Goal: Task Accomplishment & Management: Manage account settings

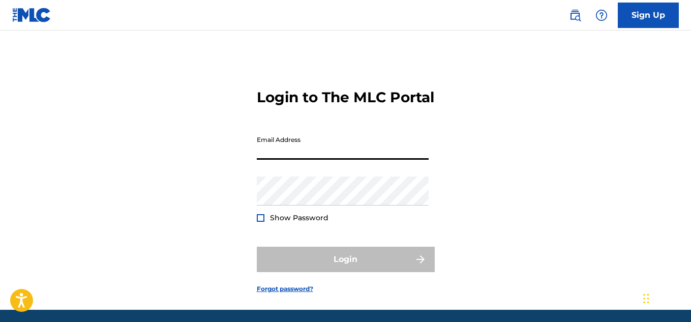
click at [301, 160] on input "Email Address" at bounding box center [343, 145] width 172 height 29
type input "[EMAIL_ADDRESS][DOMAIN_NAME]"
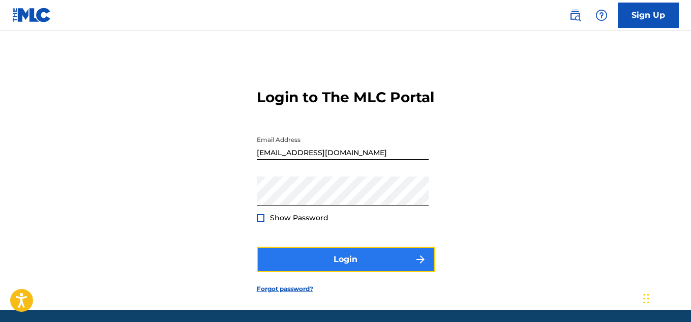
click at [341, 268] on button "Login" at bounding box center [346, 259] width 178 height 25
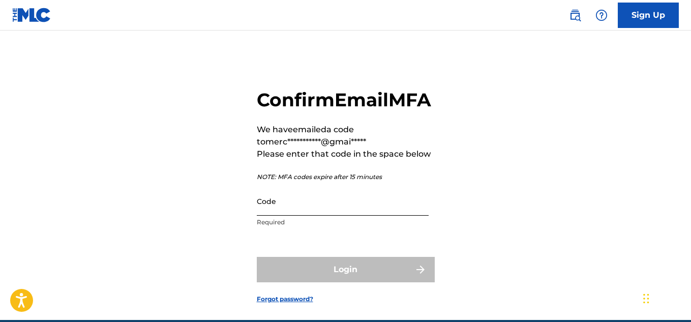
click at [309, 216] on input "Code" at bounding box center [343, 201] width 172 height 29
paste input "923754"
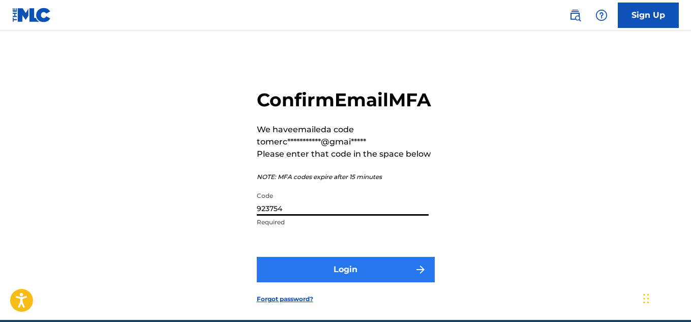
type input "923754"
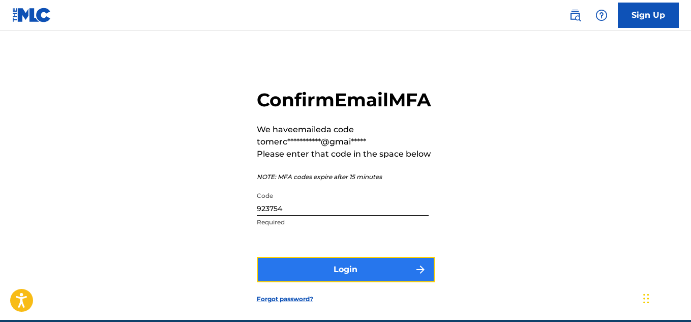
click at [281, 282] on button "Login" at bounding box center [346, 269] width 178 height 25
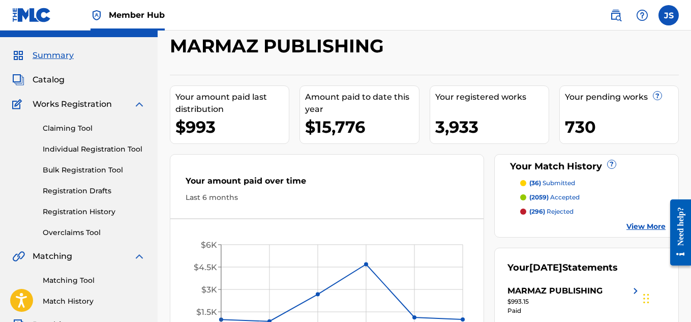
scroll to position [43, 0]
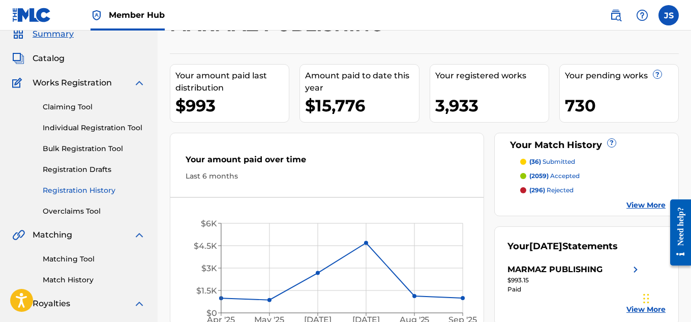
click at [90, 185] on link "Registration History" at bounding box center [94, 190] width 103 height 11
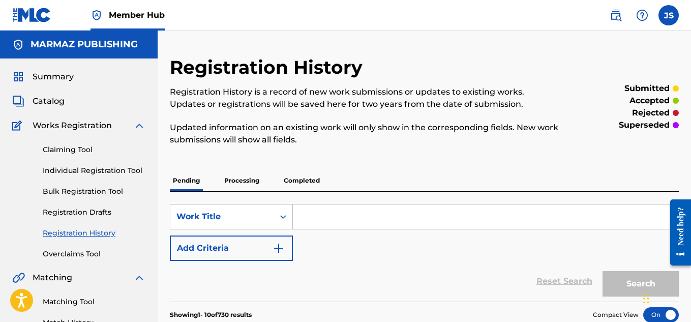
click at [251, 181] on p "Processing" at bounding box center [241, 180] width 41 height 21
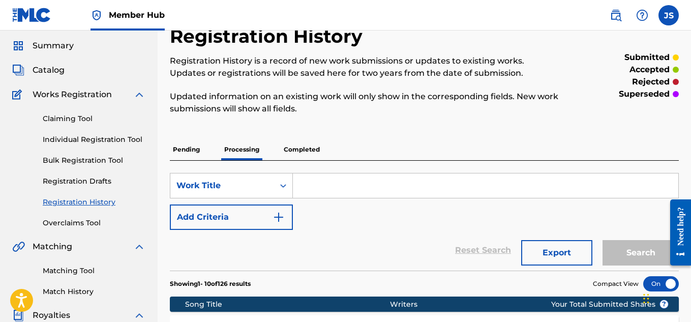
scroll to position [13, 0]
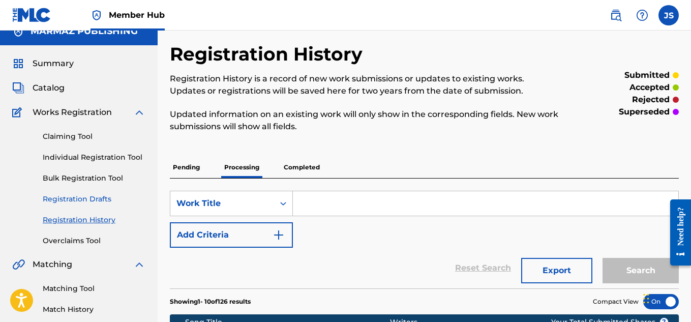
click at [99, 204] on link "Registration Drafts" at bounding box center [94, 199] width 103 height 11
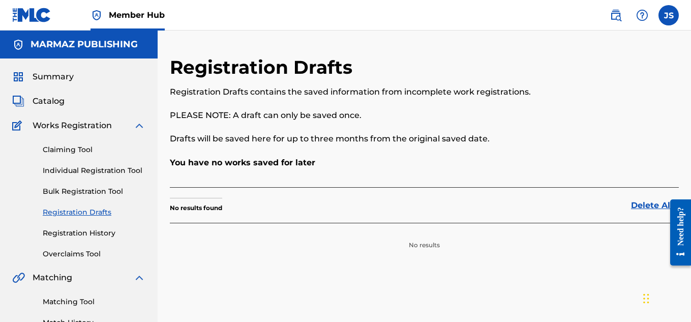
scroll to position [64, 0]
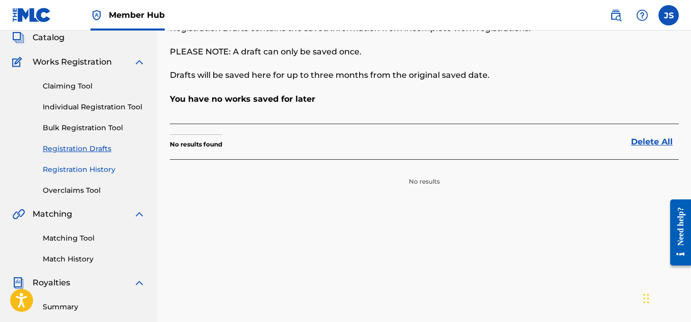
click at [81, 170] on link "Registration History" at bounding box center [94, 169] width 103 height 11
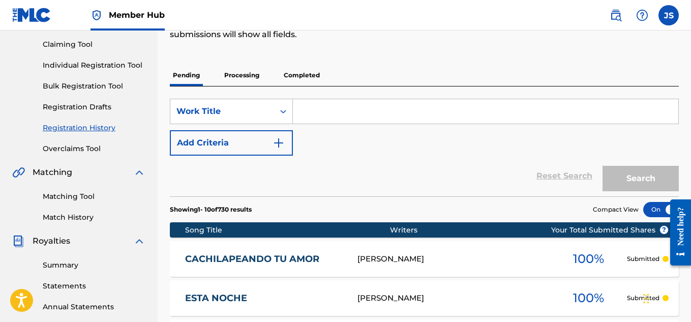
scroll to position [113, 0]
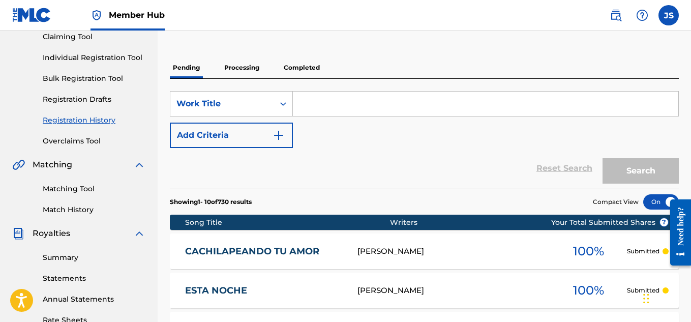
click at [236, 69] on p "Processing" at bounding box center [241, 67] width 41 height 21
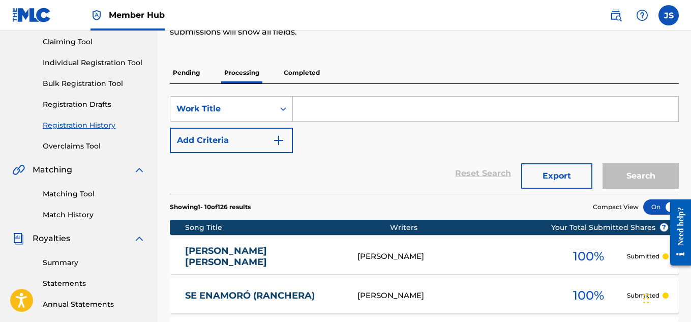
scroll to position [108, 0]
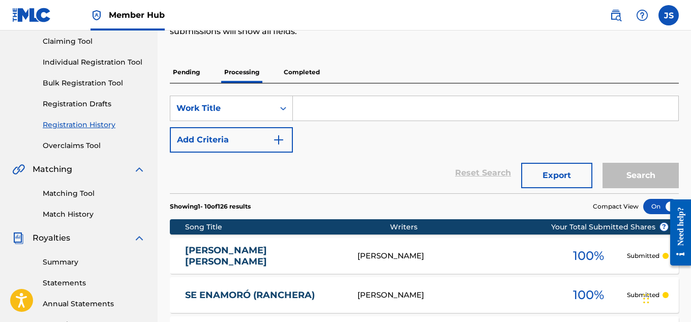
click at [311, 75] on p "Completed" at bounding box center [302, 72] width 42 height 21
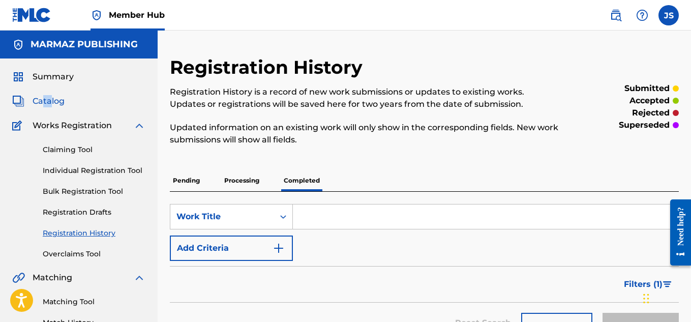
drag, startPoint x: 49, startPoint y: 109, endPoint x: 44, endPoint y: 98, distance: 11.8
click at [44, 98] on div "Summary Catalog Works Registration Claiming Tool Individual Registration Tool B…" at bounding box center [79, 319] width 158 height 523
click at [44, 98] on span "Catalog" at bounding box center [49, 101] width 32 height 12
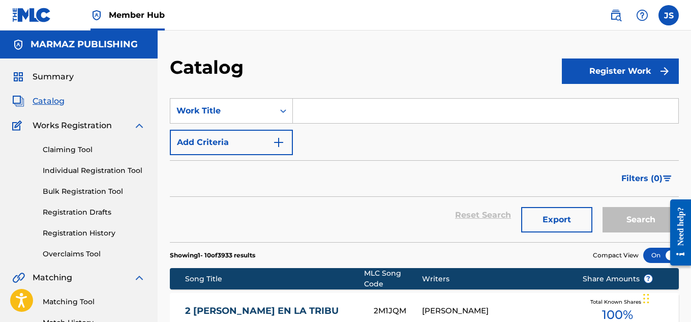
click at [338, 107] on input "Search Form" at bounding box center [485, 111] width 385 height 24
click at [363, 117] on input "Search Form" at bounding box center [485, 111] width 385 height 24
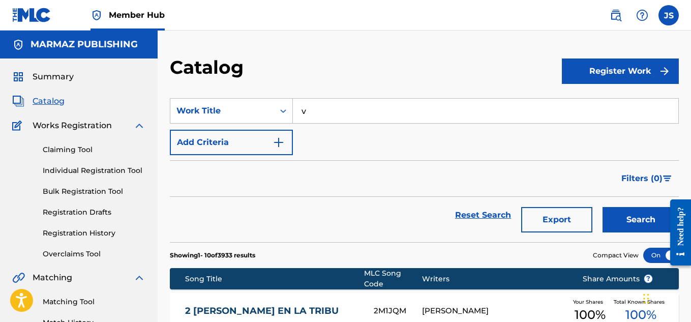
type input "v"
click at [602, 207] on button "Search" at bounding box center [640, 219] width 76 height 25
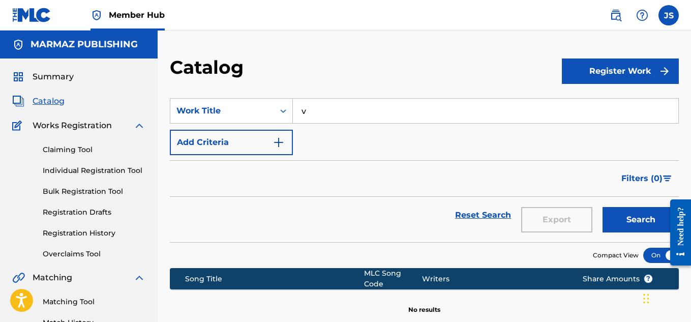
click at [363, 117] on input "v" at bounding box center [485, 111] width 385 height 24
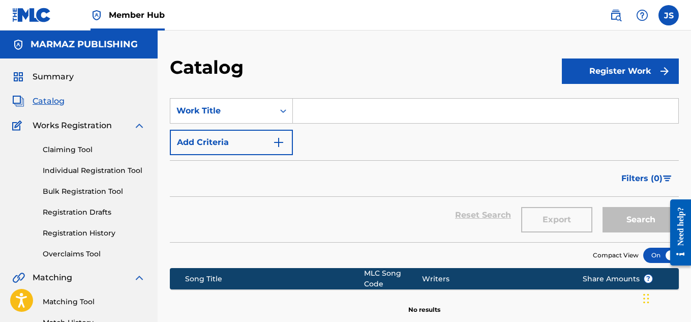
paste input "BAJO EL CIELO DE LA SABANA (INSTRUMENTAL)"
click at [602, 207] on button "Search" at bounding box center [640, 219] width 76 height 25
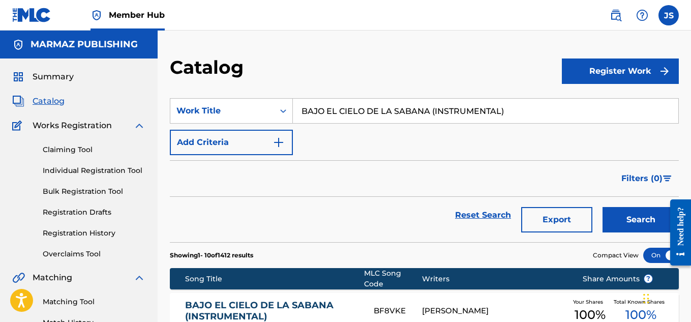
click at [379, 110] on input "BAJO EL CIELO DE LA SABANA (INSTRUMENTAL)" at bounding box center [485, 111] width 385 height 24
paste input "SUSURRO DE LA CAÑA BRAV"
click at [352, 190] on div "Filters ( 0 )" at bounding box center [424, 178] width 509 height 37
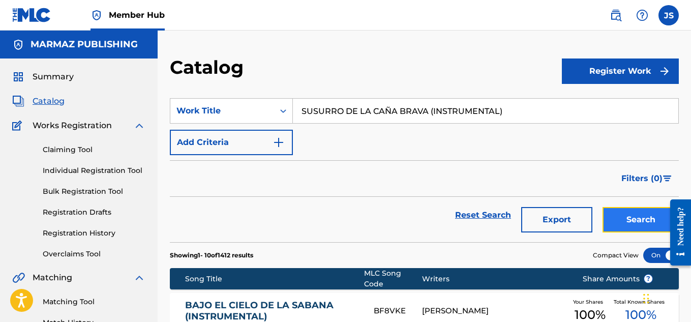
click at [621, 220] on button "Search" at bounding box center [640, 219] width 76 height 25
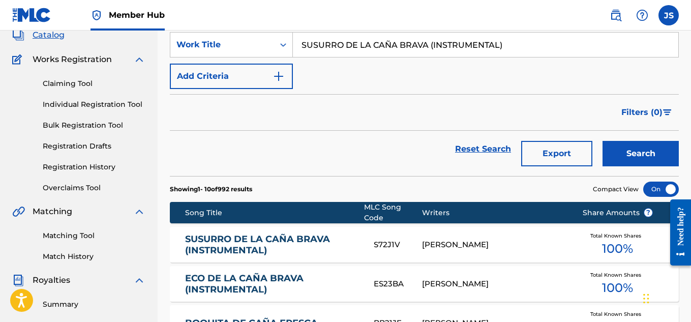
scroll to position [68, 0]
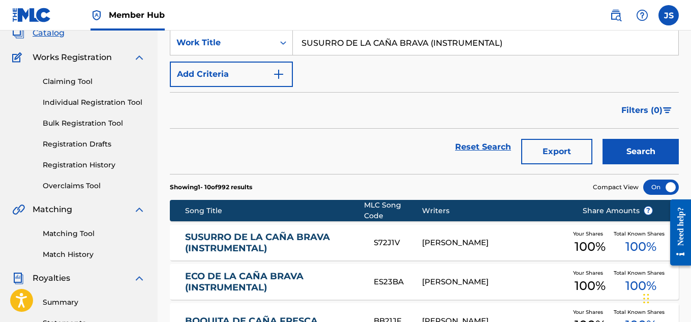
click at [372, 46] on input "SUSURRO DE LA CAÑA BRAVA (INSTRUMENTAL)" at bounding box center [485, 43] width 385 height 24
paste input "CANTO DEL BECERRERO"
click at [351, 118] on div "Filters ( 0 )" at bounding box center [424, 110] width 509 height 37
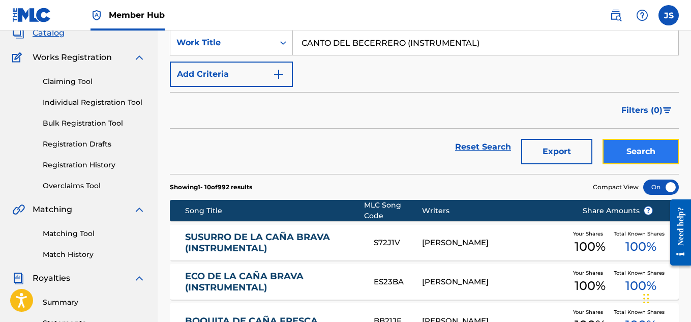
click at [624, 140] on button "Search" at bounding box center [640, 151] width 76 height 25
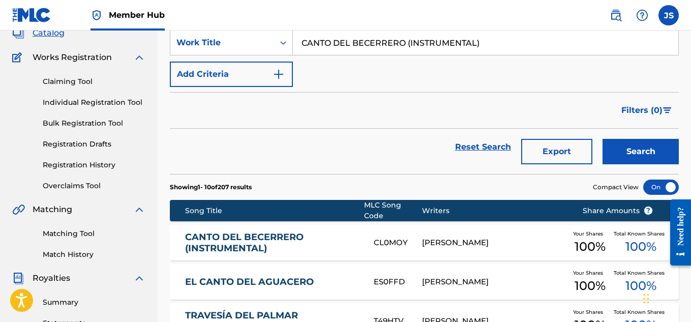
click at [502, 32] on input "CANTO DEL BECERRERO (INSTRUMENTAL)" at bounding box center [485, 43] width 385 height 24
paste input "UERDAS DEL ALMA LLANERA"
click at [397, 125] on div "Filters ( 0 )" at bounding box center [424, 110] width 509 height 37
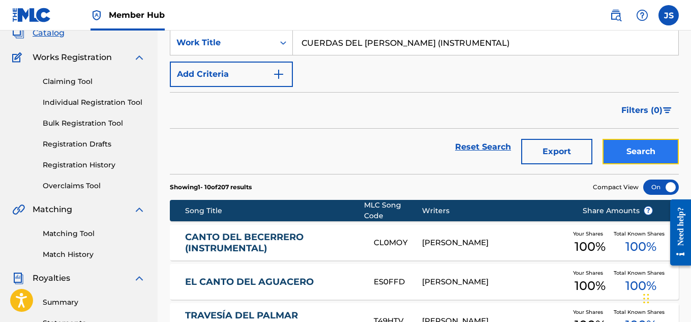
click at [626, 148] on button "Search" at bounding box center [640, 151] width 76 height 25
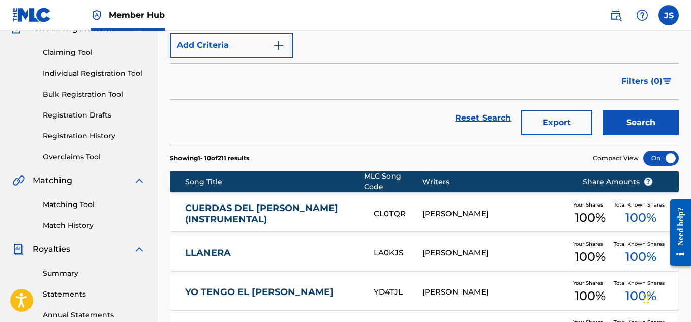
scroll to position [0, 0]
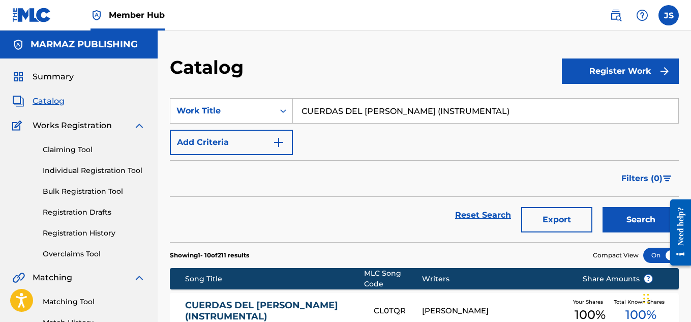
drag, startPoint x: 410, startPoint y: 102, endPoint x: 411, endPoint y: 109, distance: 7.1
click at [411, 109] on input "CUERDAS DEL ALMA LLANERA (INSTRUMENTAL)" at bounding box center [485, 111] width 385 height 24
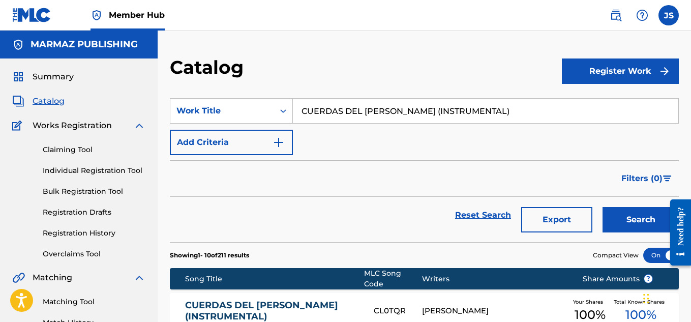
click at [411, 109] on input "CUERDAS DEL ALMA LLANERA (INSTRUMENTAL)" at bounding box center [485, 111] width 385 height 24
paste input "OPLA DEL ARRIERO SOLITARIO"
type input "COPLA DEL ARRIERO SOLITARIO (INSTRUMENTAL)"
click at [602, 207] on button "Search" at bounding box center [640, 219] width 76 height 25
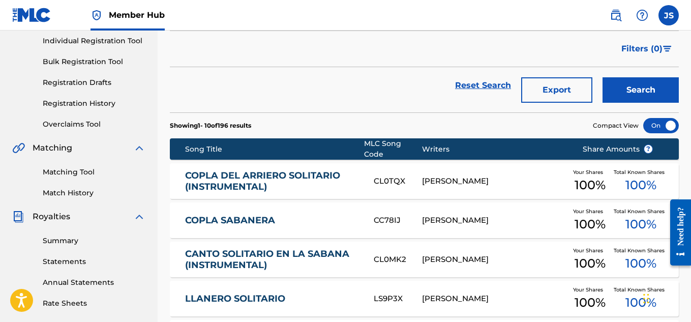
scroll to position [132, 0]
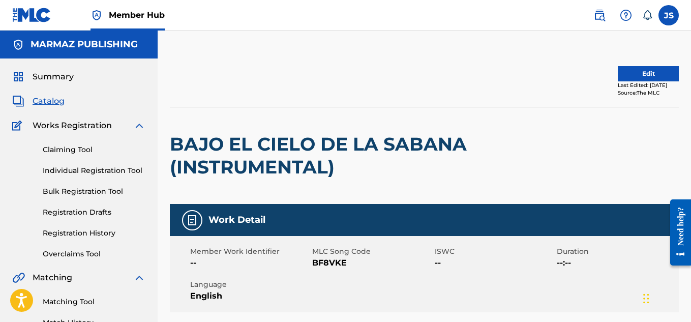
click at [326, 266] on span "BF8VKE" at bounding box center [371, 263] width 119 height 12
copy span "BF8VKE"
click at [618, 79] on button "Edit" at bounding box center [648, 73] width 61 height 15
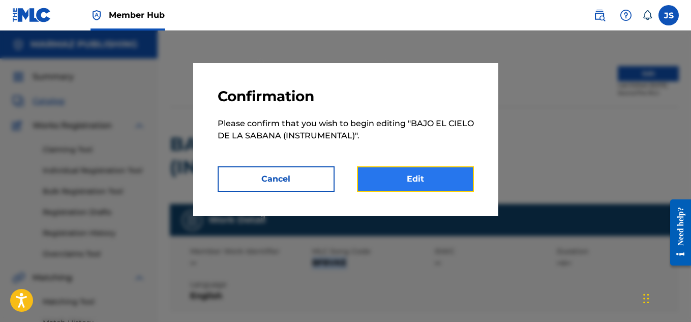
click at [374, 177] on link "Edit" at bounding box center [415, 178] width 117 height 25
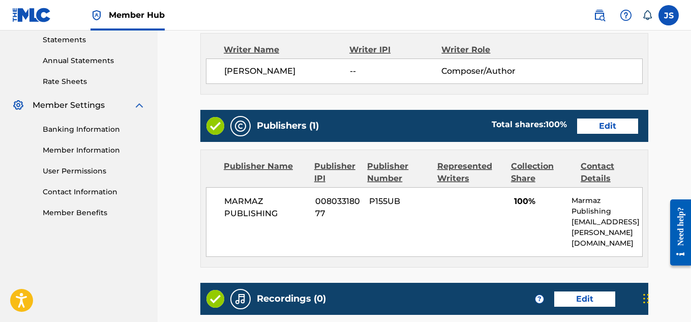
scroll to position [352, 0]
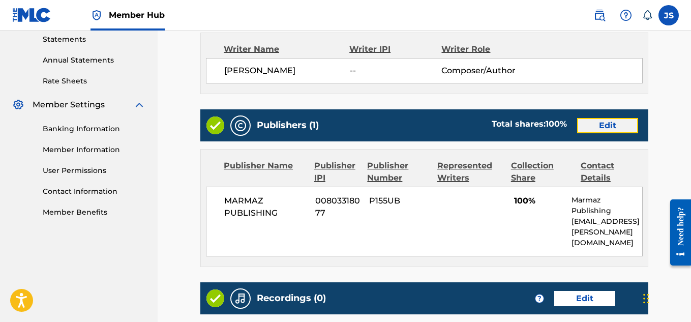
click at [597, 126] on link "Edit" at bounding box center [607, 125] width 61 height 15
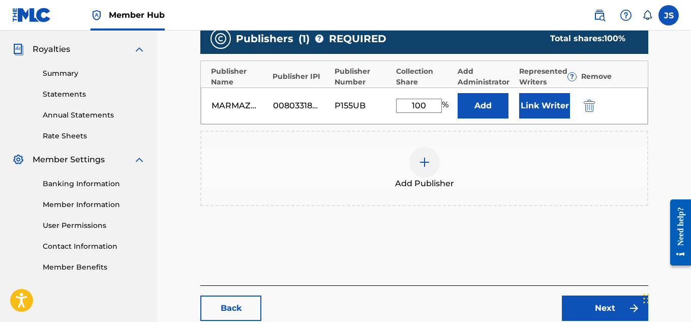
scroll to position [326, 0]
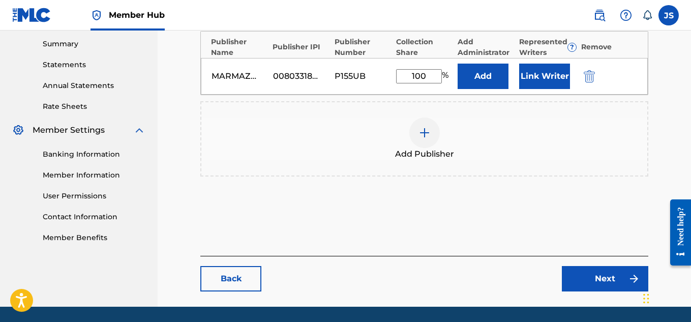
click at [519, 73] on div "MARMAZ PUBLISHING 00803318077 P155UB 100 % Add Link Writer" at bounding box center [424, 76] width 447 height 37
click at [534, 75] on button "Link Writer" at bounding box center [544, 76] width 51 height 25
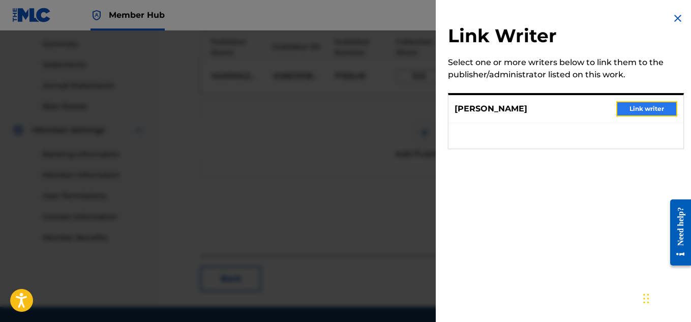
click at [625, 107] on button "Link writer" at bounding box center [646, 108] width 61 height 15
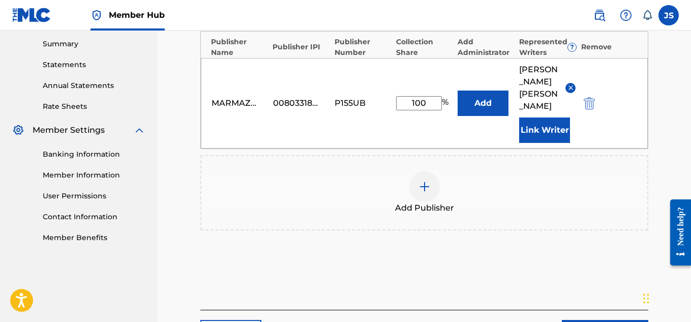
scroll to position [389, 0]
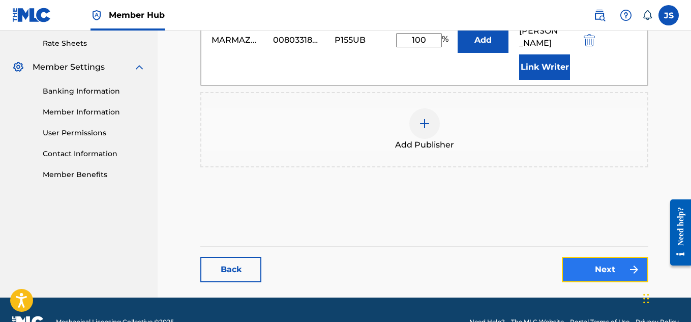
click at [588, 257] on link "Next" at bounding box center [605, 269] width 86 height 25
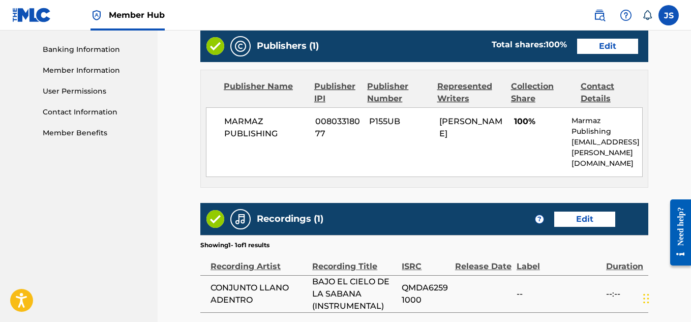
scroll to position [516, 0]
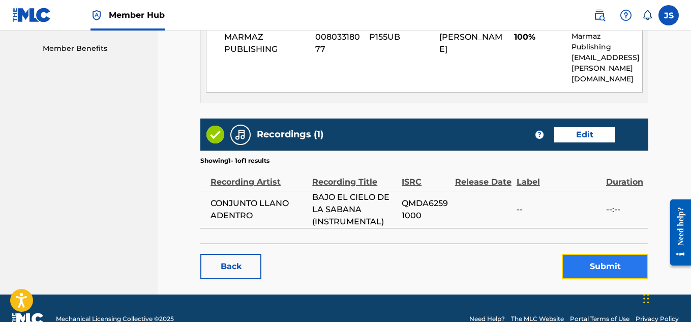
click at [573, 254] on button "Submit" at bounding box center [605, 266] width 86 height 25
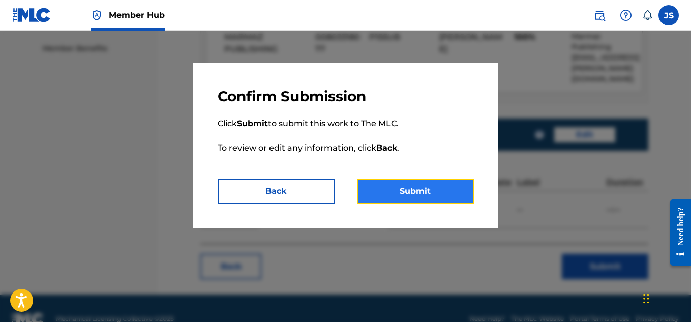
click at [403, 184] on button "Submit" at bounding box center [415, 190] width 117 height 25
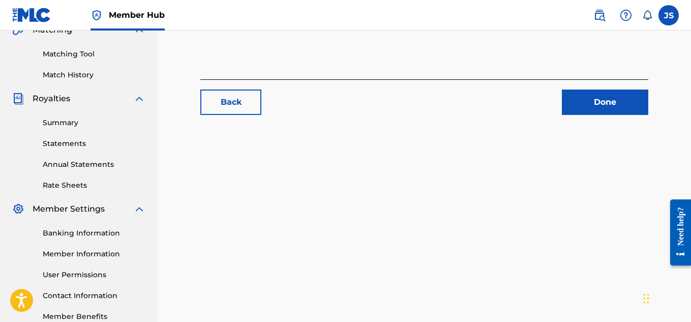
scroll to position [309, 0]
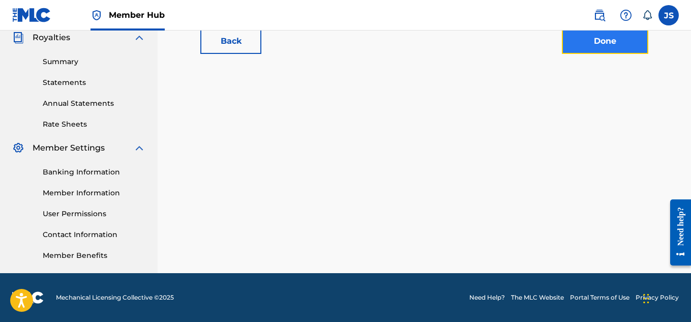
click at [599, 37] on link "Done" at bounding box center [605, 40] width 86 height 25
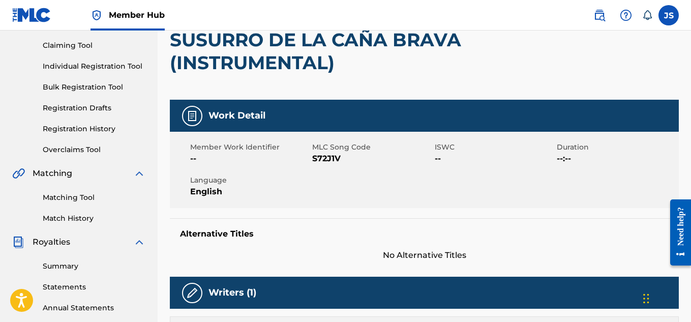
scroll to position [104, 0]
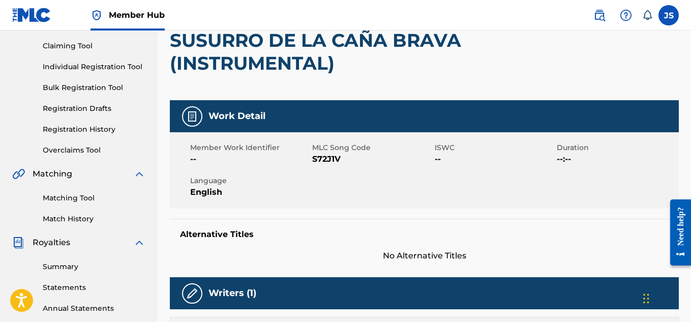
click at [326, 160] on span "S72J1V" at bounding box center [371, 159] width 119 height 12
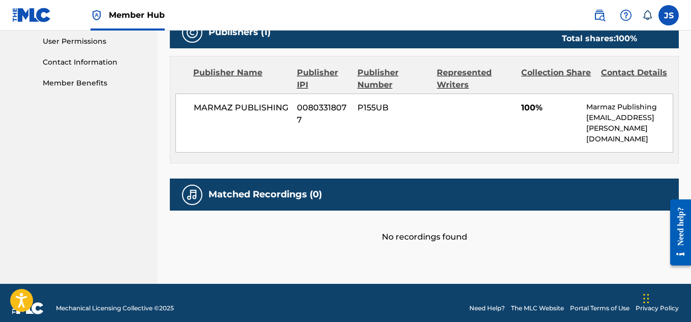
scroll to position [0, 0]
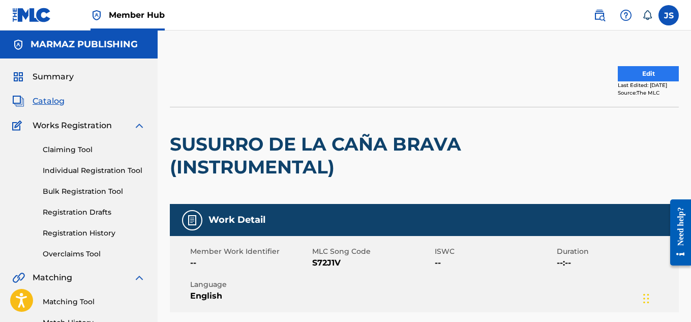
drag, startPoint x: 610, startPoint y: 64, endPoint x: 609, endPoint y: 72, distance: 8.2
click at [609, 72] on div "Edit Last Edited: September 23, 2025 Source: The MLC" at bounding box center [424, 81] width 509 height 51
click at [618, 72] on button "Edit" at bounding box center [648, 73] width 61 height 15
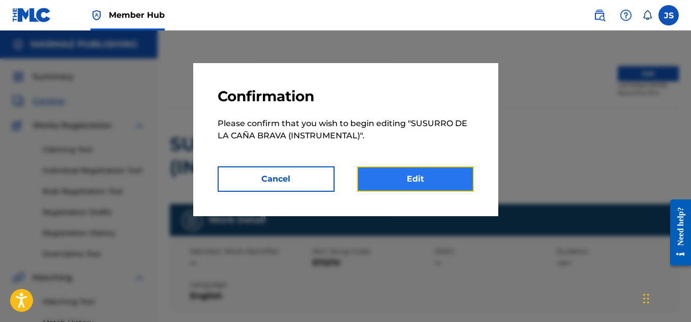
click at [404, 182] on link "Edit" at bounding box center [415, 178] width 117 height 25
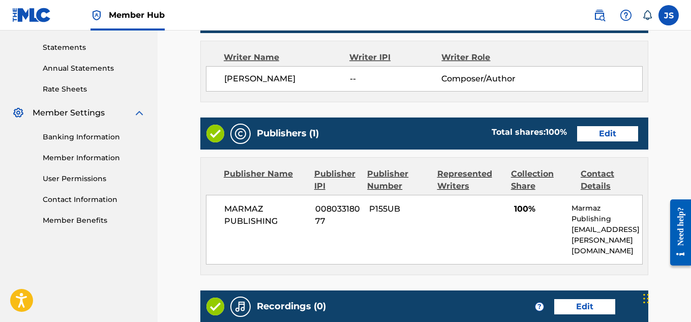
scroll to position [344, 0]
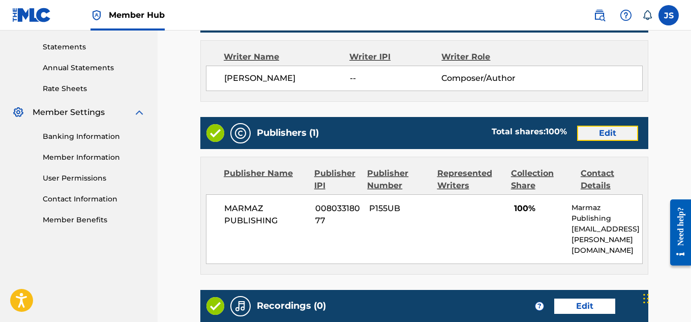
click at [586, 128] on link "Edit" at bounding box center [607, 133] width 61 height 15
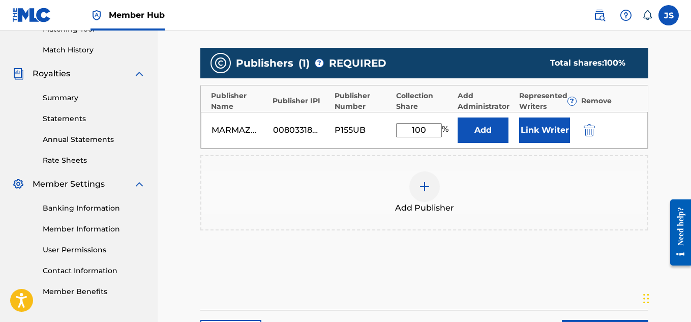
scroll to position [317, 0]
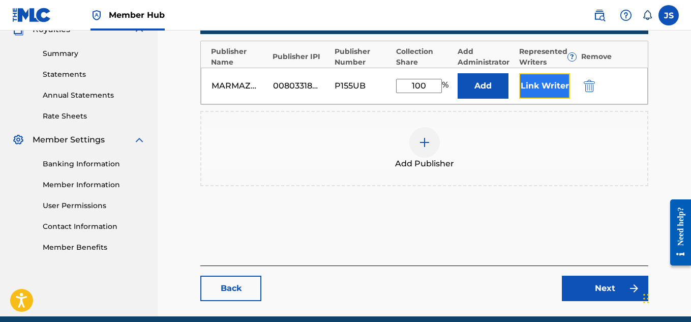
click at [535, 88] on button "Link Writer" at bounding box center [544, 85] width 51 height 25
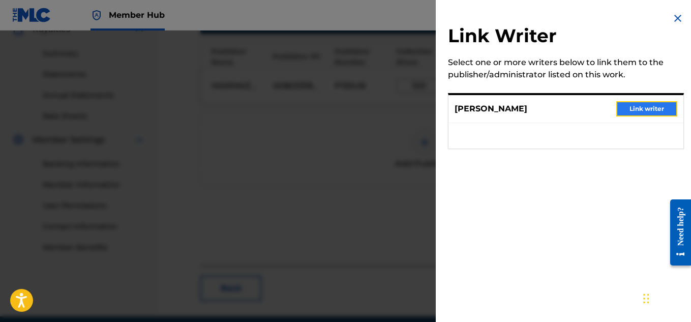
click at [616, 109] on button "Link writer" at bounding box center [646, 108] width 61 height 15
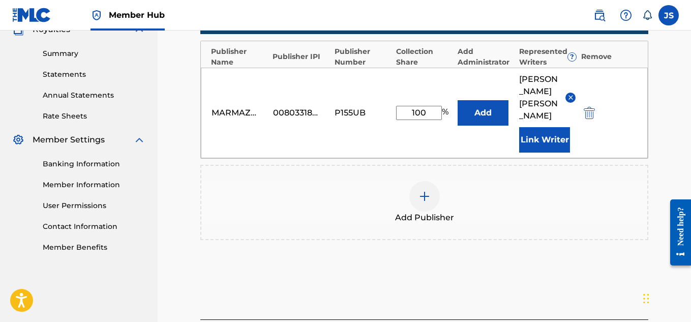
scroll to position [389, 0]
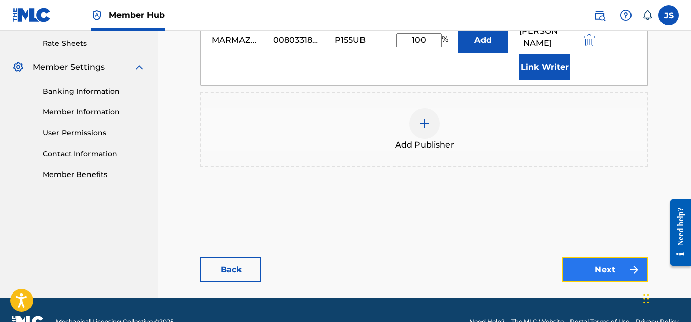
click at [585, 257] on link "Next" at bounding box center [605, 269] width 86 height 25
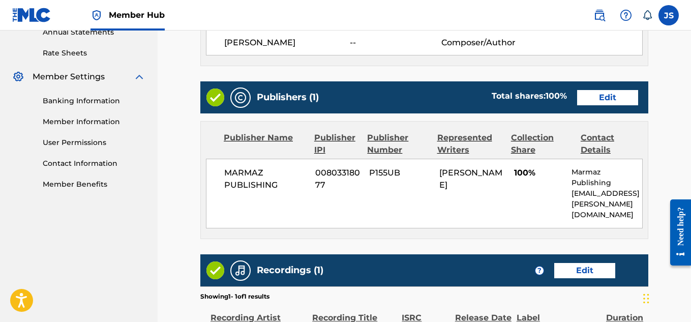
scroll to position [516, 0]
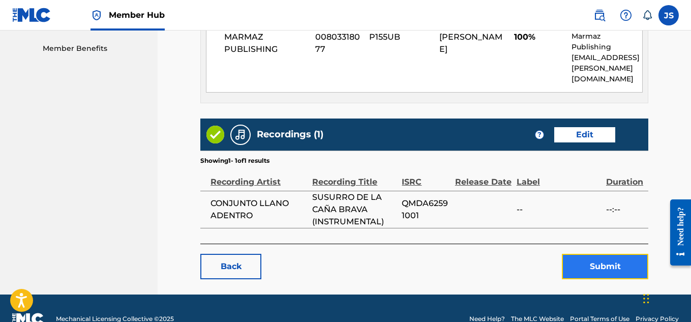
click at [596, 254] on button "Submit" at bounding box center [605, 266] width 86 height 25
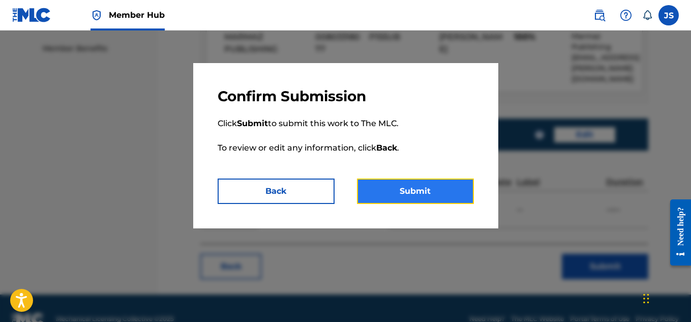
click at [381, 185] on button "Submit" at bounding box center [415, 190] width 117 height 25
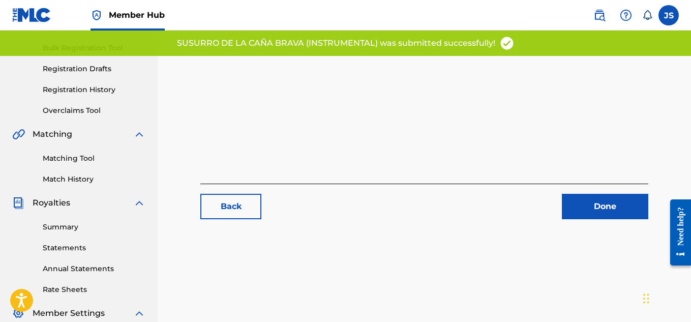
scroll to position [154, 0]
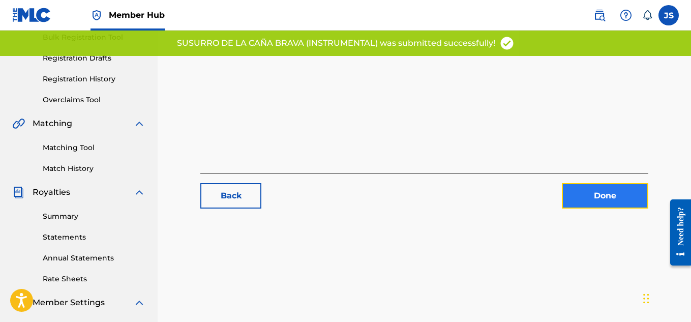
click at [569, 194] on link "Done" at bounding box center [605, 195] width 86 height 25
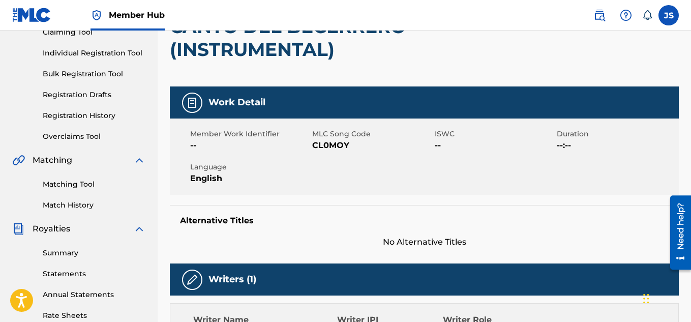
scroll to position [118, 0]
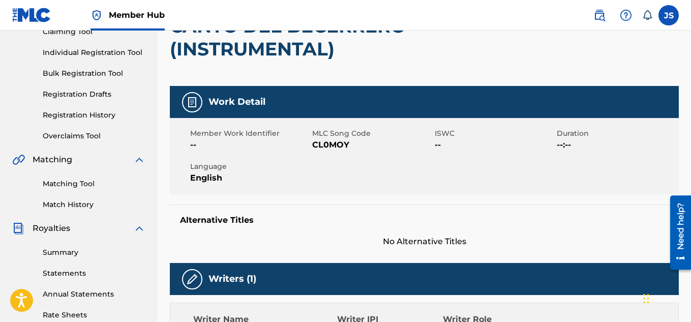
click at [328, 148] on span "CL0MOY" at bounding box center [371, 145] width 119 height 12
copy span "CL0MOY"
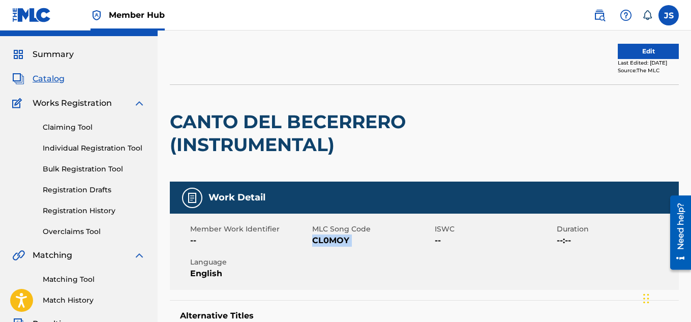
scroll to position [0, 0]
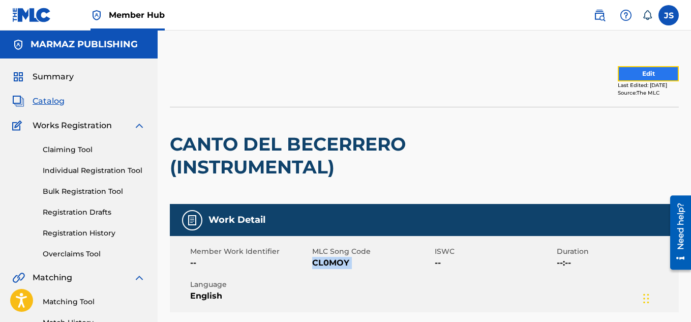
click at [618, 67] on button "Edit" at bounding box center [648, 73] width 61 height 15
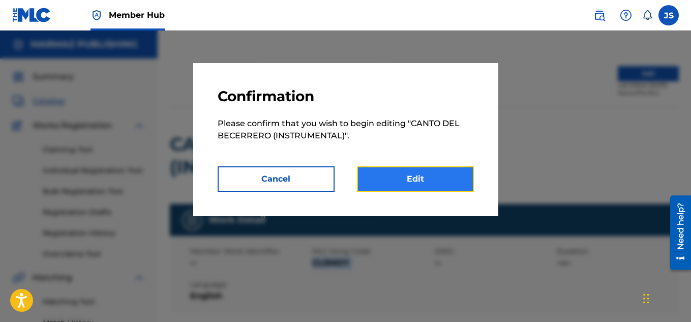
click at [434, 173] on link "Edit" at bounding box center [415, 178] width 117 height 25
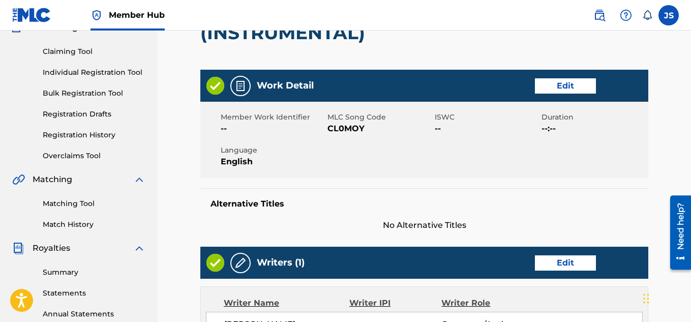
scroll to position [89, 0]
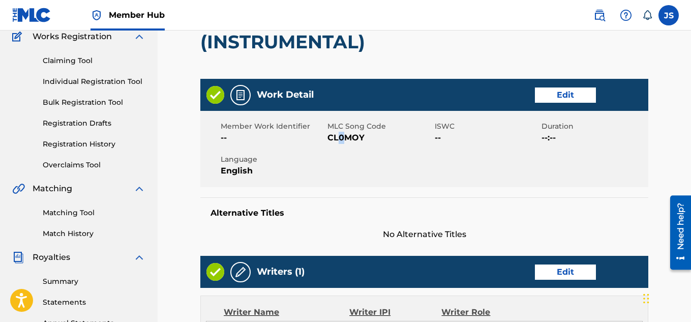
drag, startPoint x: 345, startPoint y: 144, endPoint x: 334, endPoint y: 138, distance: 13.0
click at [334, 138] on div "Member Work Identifier -- MLC Song Code CL0MOY ISWC -- Duration --:-- Language …" at bounding box center [424, 149] width 448 height 76
click at [334, 138] on span "CL0MOY" at bounding box center [379, 138] width 104 height 12
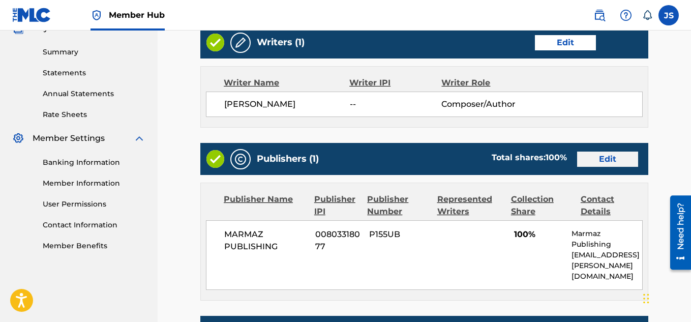
scroll to position [318, 0]
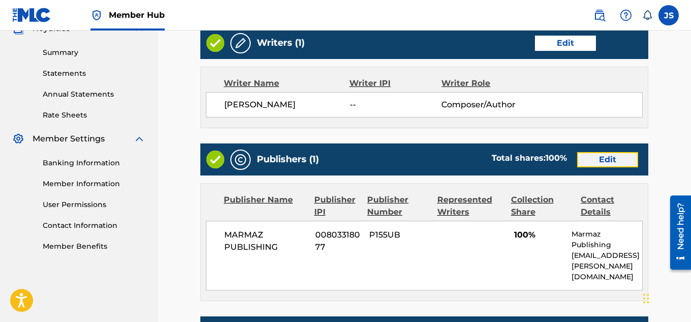
click at [583, 165] on link "Edit" at bounding box center [607, 159] width 61 height 15
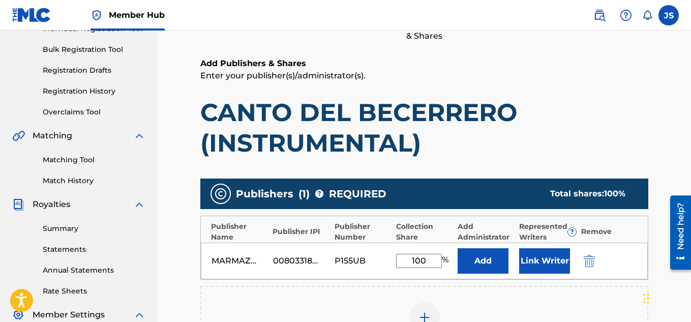
scroll to position [144, 0]
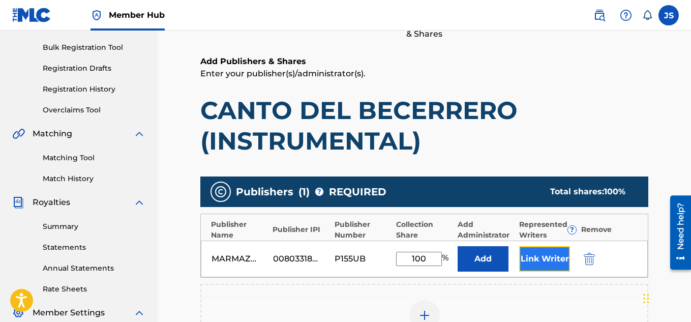
click at [534, 252] on button "Link Writer" at bounding box center [544, 258] width 51 height 25
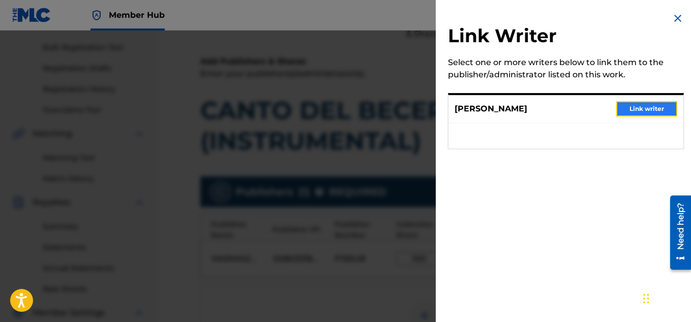
click at [641, 103] on button "Link writer" at bounding box center [646, 108] width 61 height 15
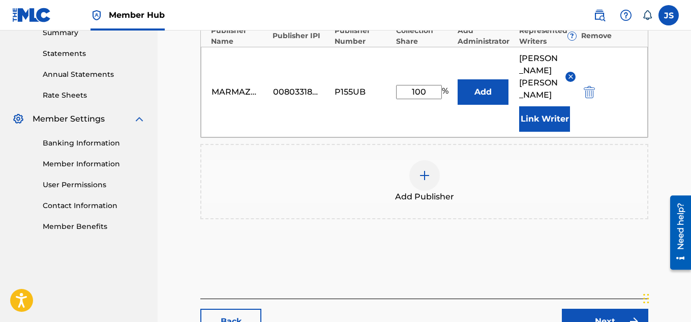
scroll to position [389, 0]
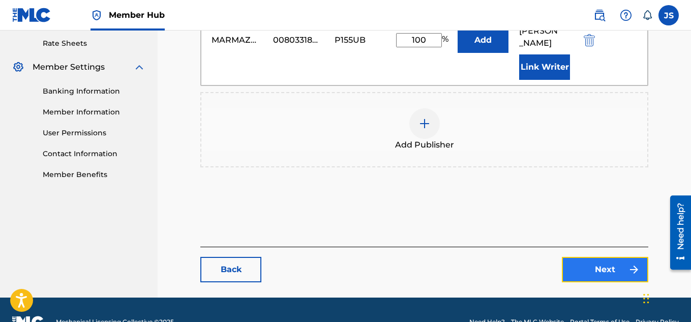
click at [579, 257] on link "Next" at bounding box center [605, 269] width 86 height 25
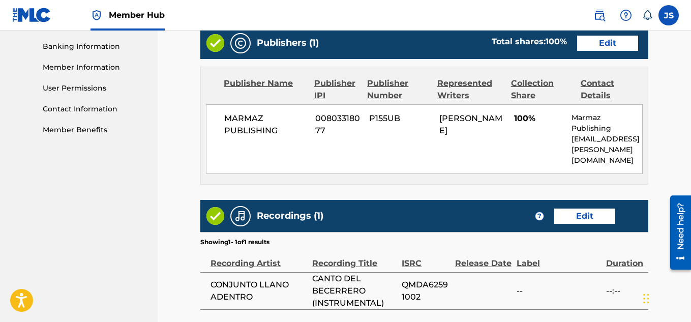
scroll to position [516, 0]
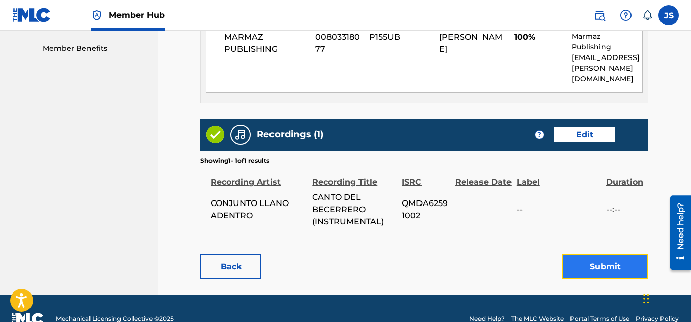
click at [587, 254] on button "Submit" at bounding box center [605, 266] width 86 height 25
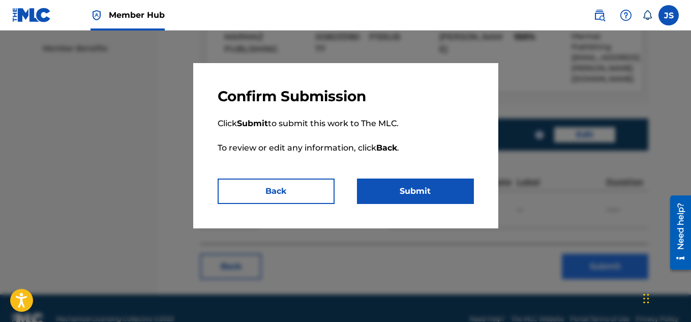
click at [587, 253] on div at bounding box center [345, 192] width 691 height 322
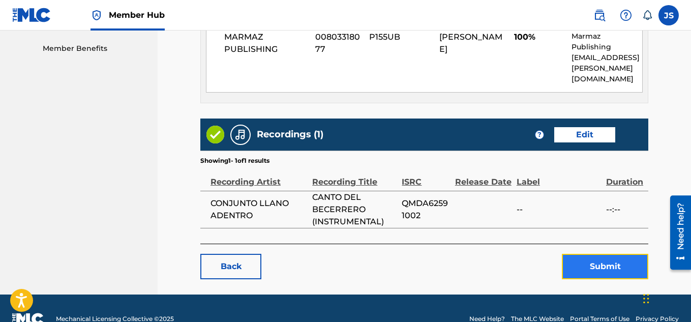
click at [597, 254] on button "Submit" at bounding box center [605, 266] width 86 height 25
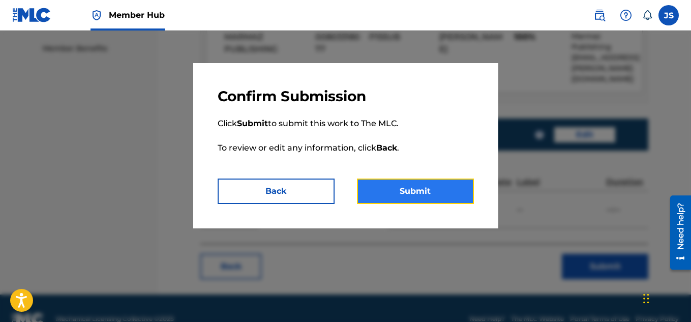
click at [397, 181] on button "Submit" at bounding box center [415, 190] width 117 height 25
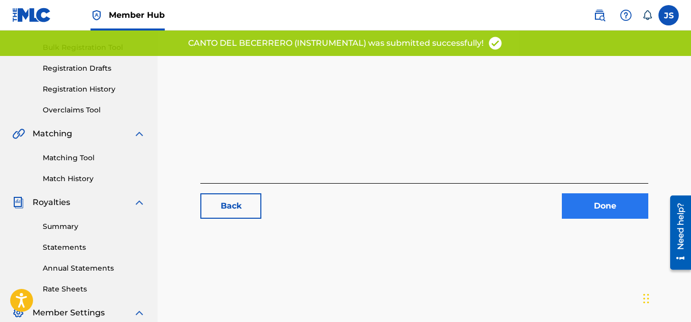
scroll to position [144, 0]
click at [583, 203] on link "Done" at bounding box center [605, 205] width 86 height 25
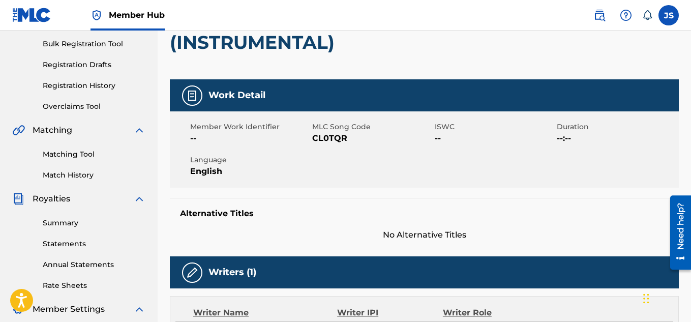
scroll to position [105, 0]
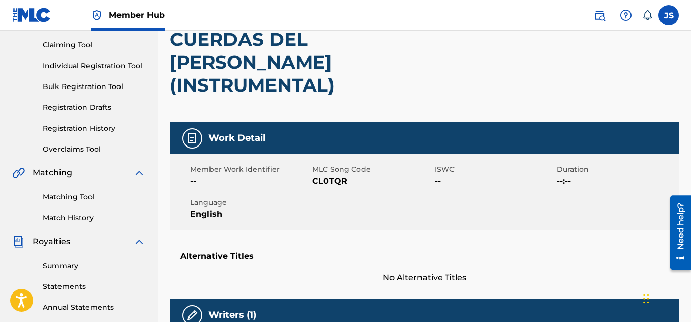
drag, startPoint x: 481, startPoint y: 137, endPoint x: 359, endPoint y: 107, distance: 125.7
click at [359, 122] on div "Work Detail" at bounding box center [424, 138] width 509 height 32
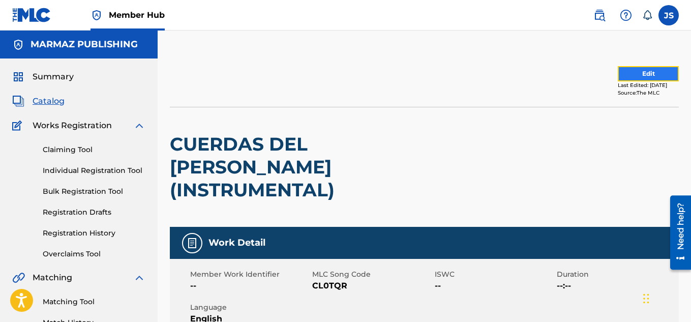
click at [618, 71] on button "Edit" at bounding box center [648, 73] width 61 height 15
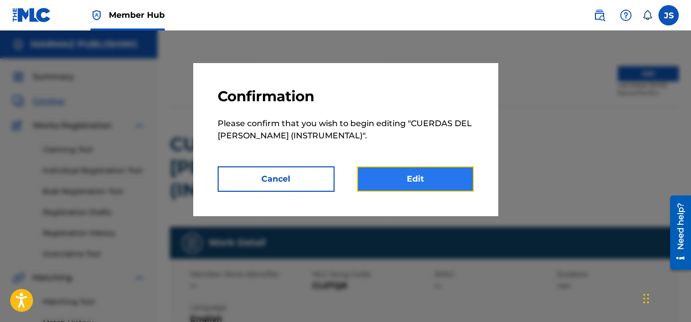
click at [371, 188] on link "Edit" at bounding box center [415, 178] width 117 height 25
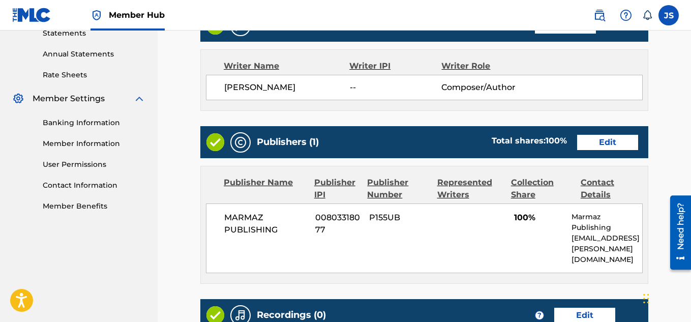
scroll to position [358, 0]
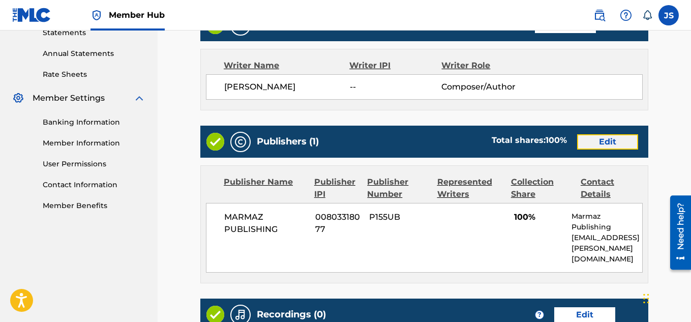
click at [607, 134] on link "Edit" at bounding box center [607, 141] width 61 height 15
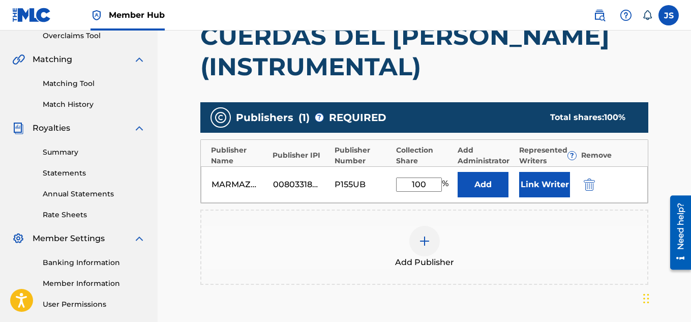
scroll to position [219, 0]
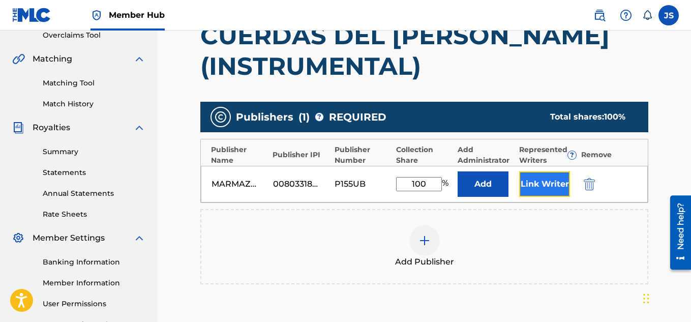
click at [537, 174] on button "Link Writer" at bounding box center [544, 183] width 51 height 25
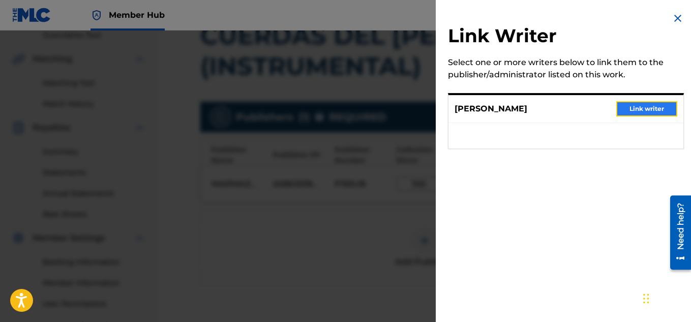
click at [623, 109] on button "Link writer" at bounding box center [646, 108] width 61 height 15
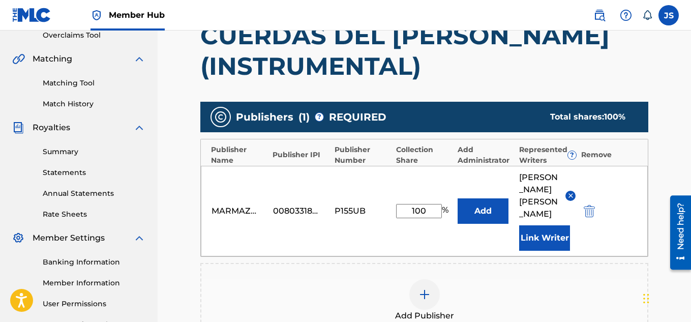
scroll to position [389, 0]
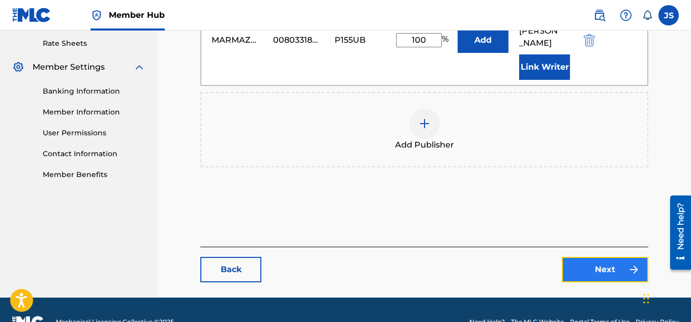
click at [590, 257] on link "Next" at bounding box center [605, 269] width 86 height 25
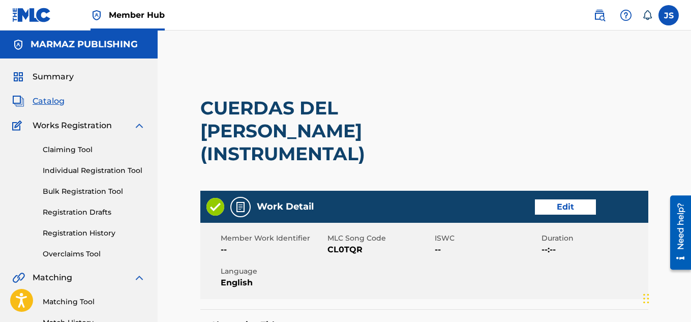
click at [351, 244] on span "CL0TQR" at bounding box center [379, 250] width 104 height 12
copy span "CL0TQR"
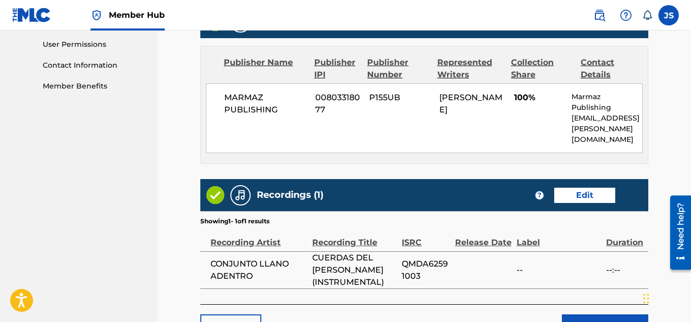
scroll to position [478, 0]
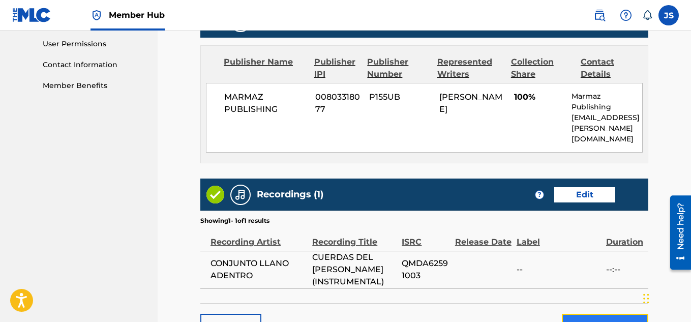
click at [589, 314] on button "Submit" at bounding box center [605, 326] width 86 height 25
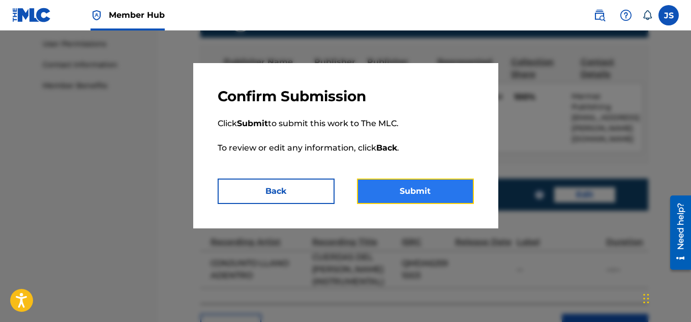
click at [444, 198] on button "Submit" at bounding box center [415, 190] width 117 height 25
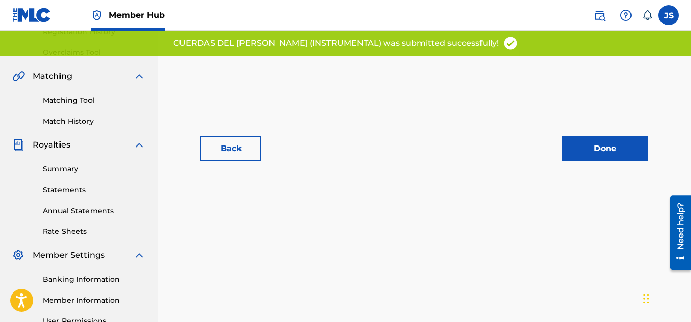
scroll to position [215, 0]
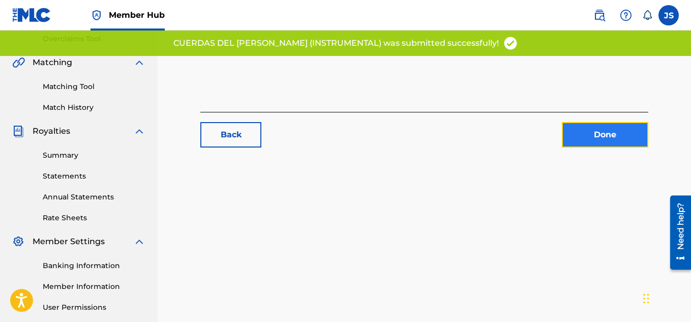
click at [617, 141] on link "Done" at bounding box center [605, 134] width 86 height 25
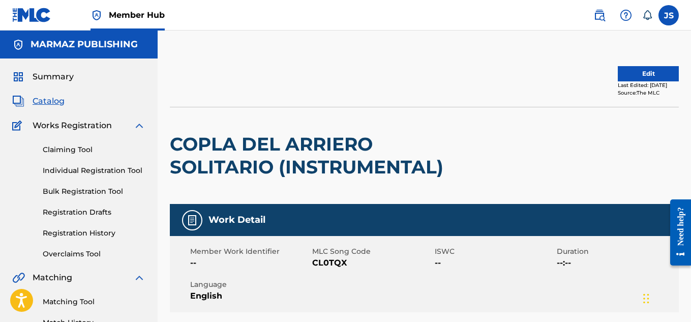
click at [321, 266] on span "CL0TQX" at bounding box center [371, 263] width 119 height 12
copy span "CL0TQX"
